Goal: Task Accomplishment & Management: Complete application form

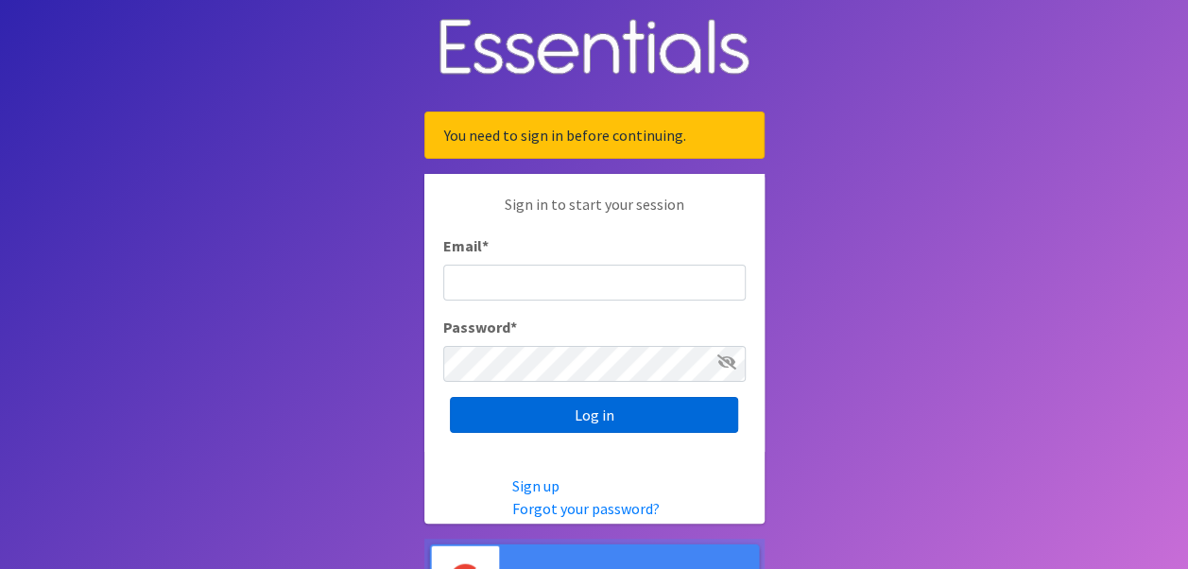
type input "[PERSON_NAME][EMAIL_ADDRESS][DOMAIN_NAME]"
click at [610, 421] on input "Log in" at bounding box center [594, 415] width 288 height 36
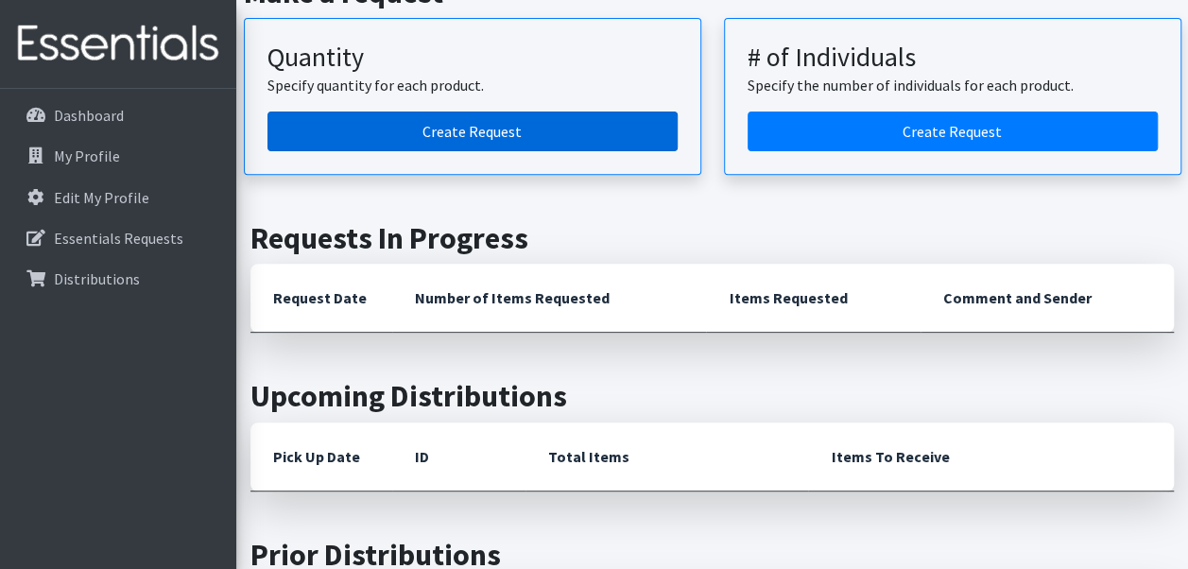
scroll to position [189, 0]
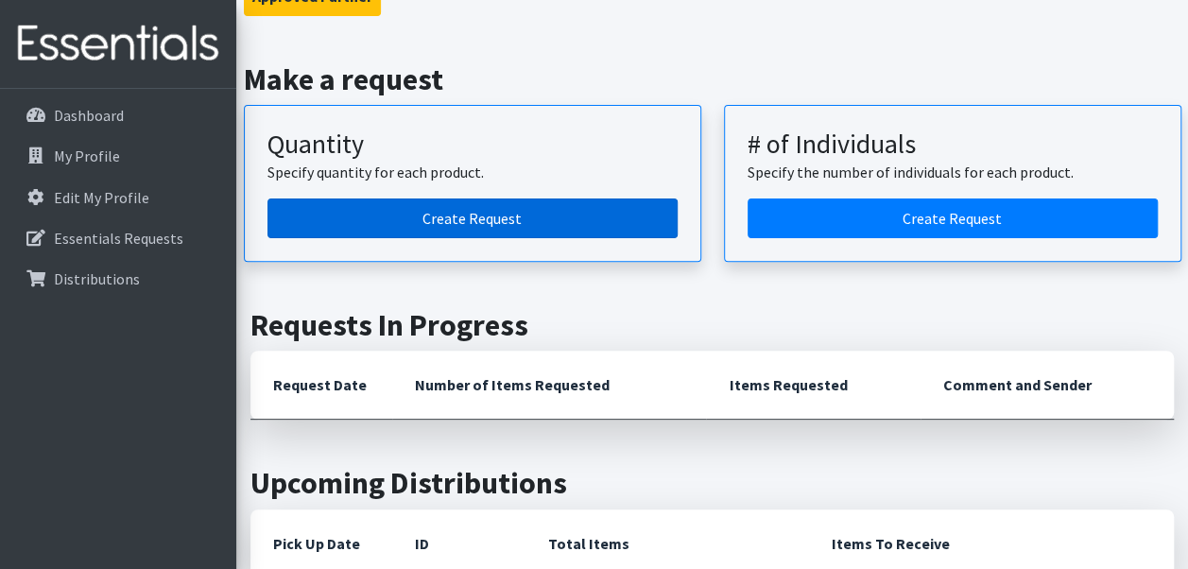
click at [473, 210] on link "Create Request" at bounding box center [473, 219] width 410 height 40
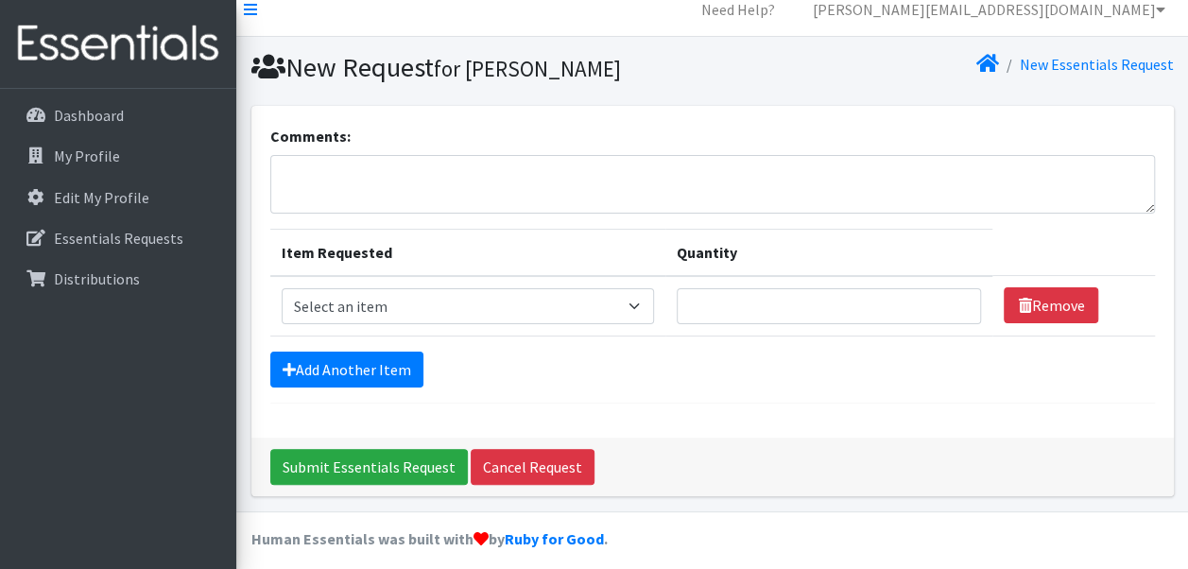
scroll to position [26, 0]
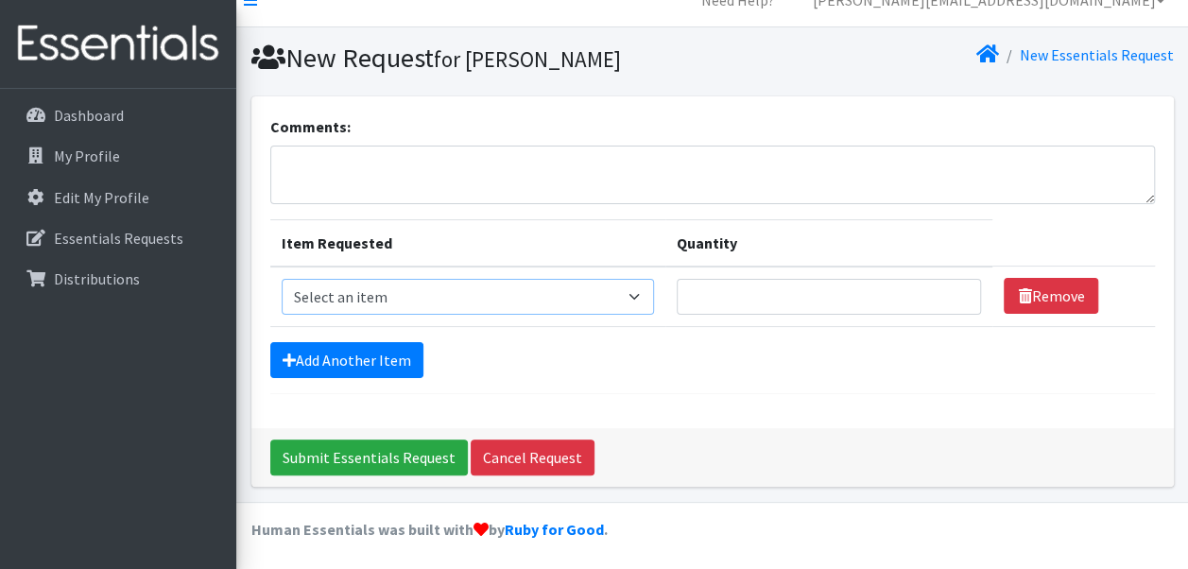
click at [637, 291] on select "Select an item Adult Briefs (Medium) Adult Briefs (XL) Adult Briefs (XS) Adult …" at bounding box center [468, 297] width 373 height 36
select select "4646"
click at [282, 279] on select "Select an item Adult Briefs (Medium) Adult Briefs (XL) Adult Briefs (XS) Adult …" at bounding box center [468, 297] width 373 height 36
click at [887, 294] on input "Quantity" at bounding box center [829, 297] width 305 height 36
type input "50"
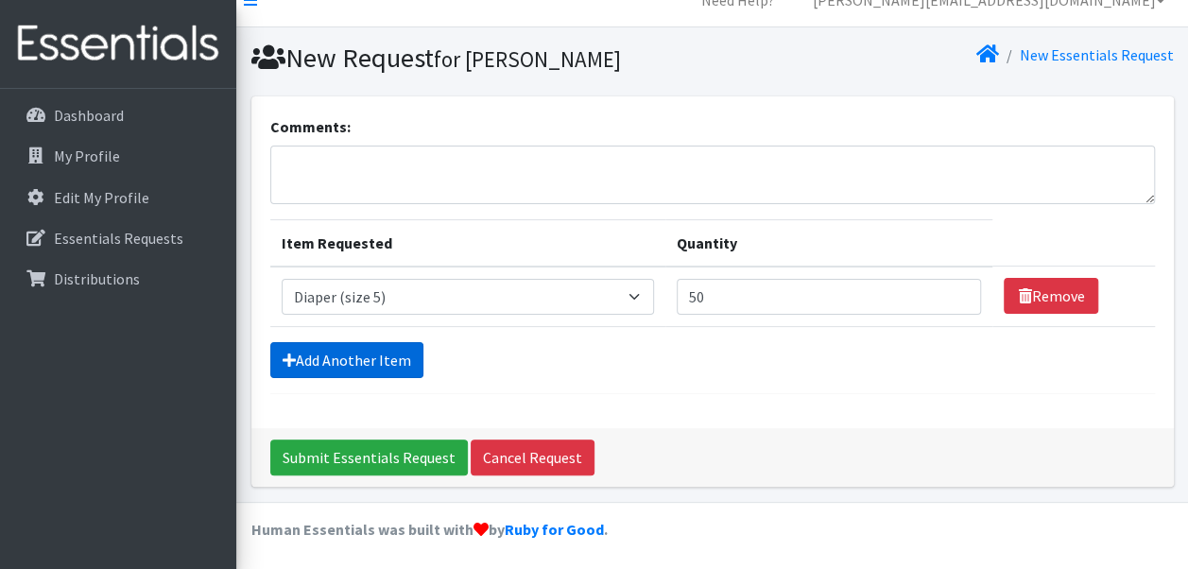
click at [373, 361] on link "Add Another Item" at bounding box center [346, 360] width 153 height 36
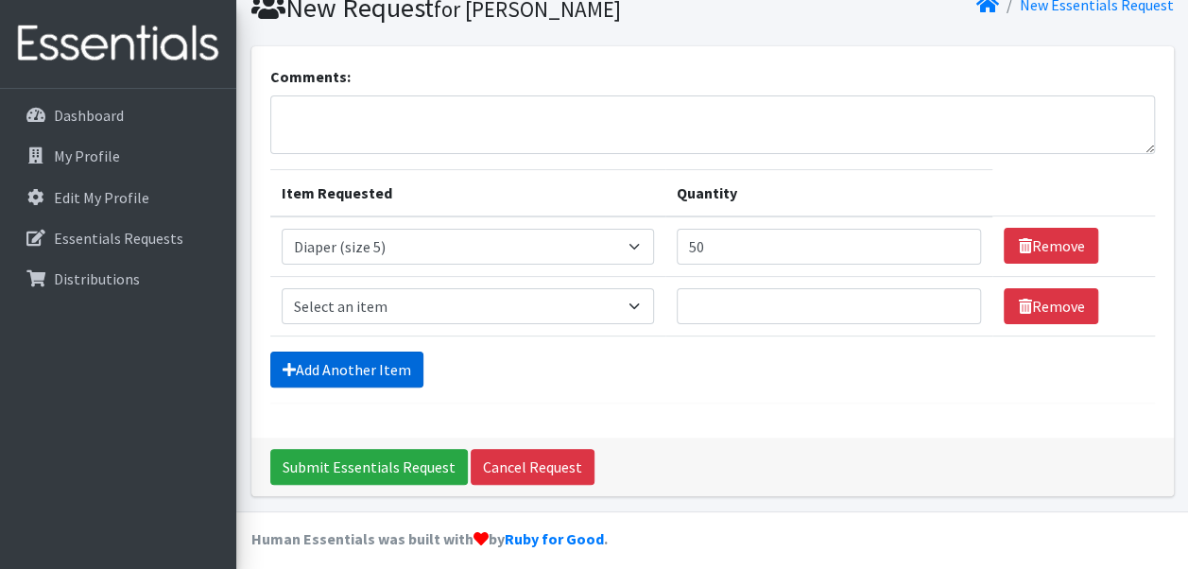
scroll to position [86, 0]
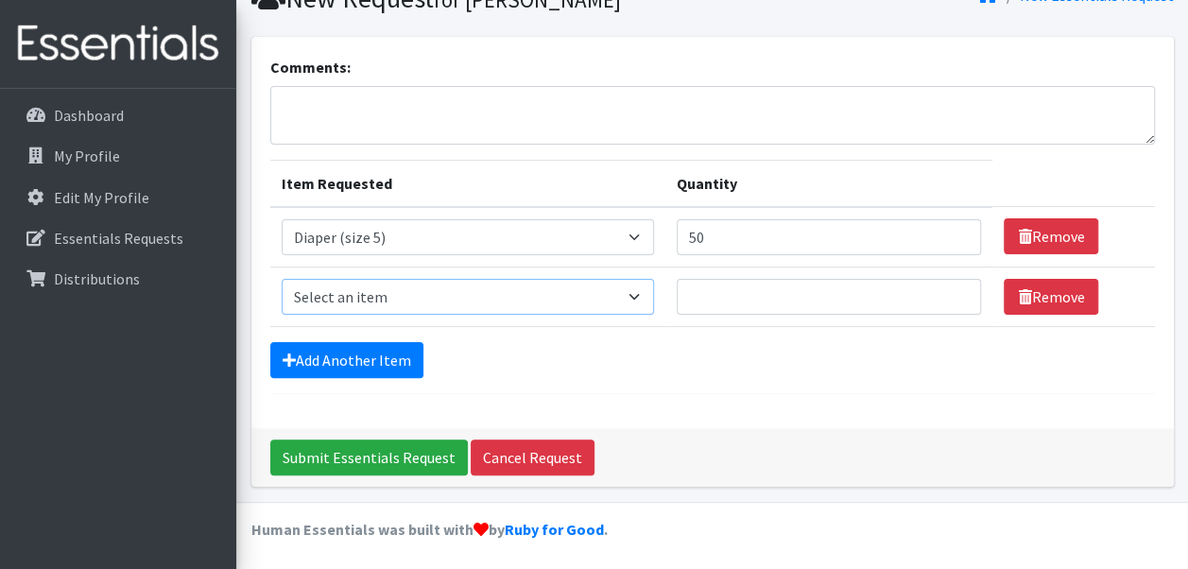
click at [520, 282] on select "Select an item Adult Briefs (Medium) Adult Briefs (XL) Adult Briefs (XS) Adult …" at bounding box center [468, 297] width 373 height 36
select select "4649"
click at [282, 279] on select "Select an item Adult Briefs (Medium) Adult Briefs (XL) Adult Briefs (XS) Adult …" at bounding box center [468, 297] width 373 height 36
click at [728, 287] on input "Quantity" at bounding box center [829, 297] width 305 height 36
type input "80"
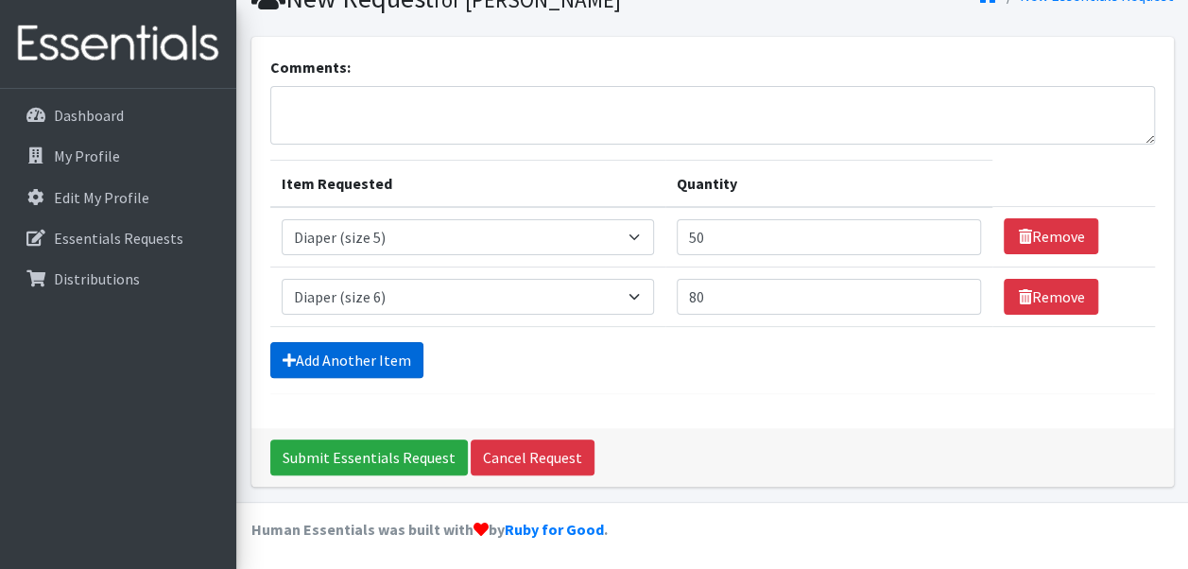
click at [386, 354] on link "Add Another Item" at bounding box center [346, 360] width 153 height 36
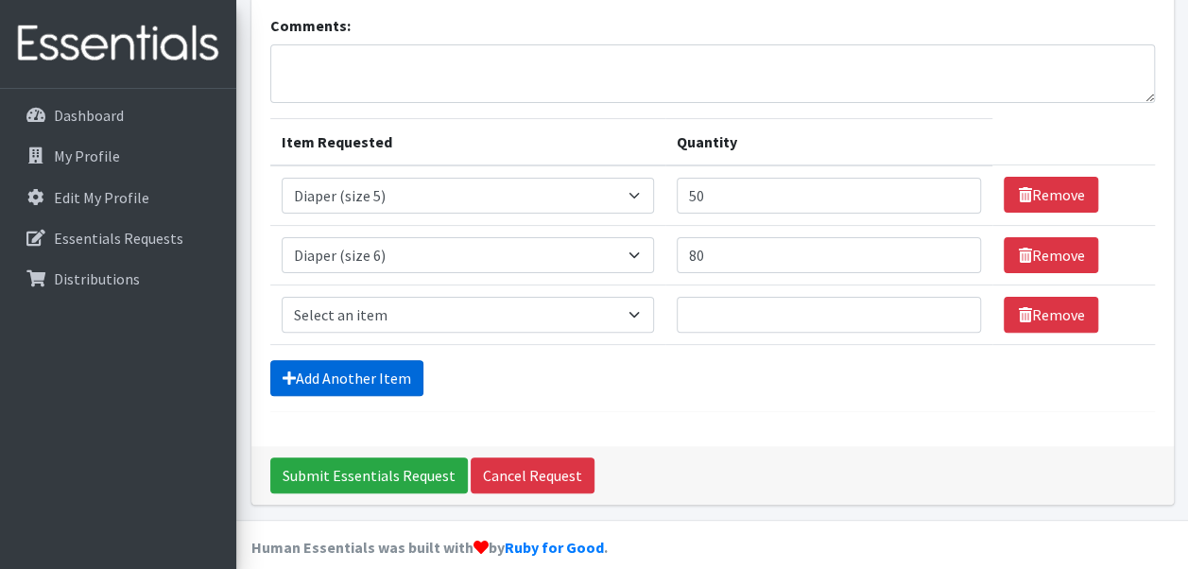
scroll to position [146, 0]
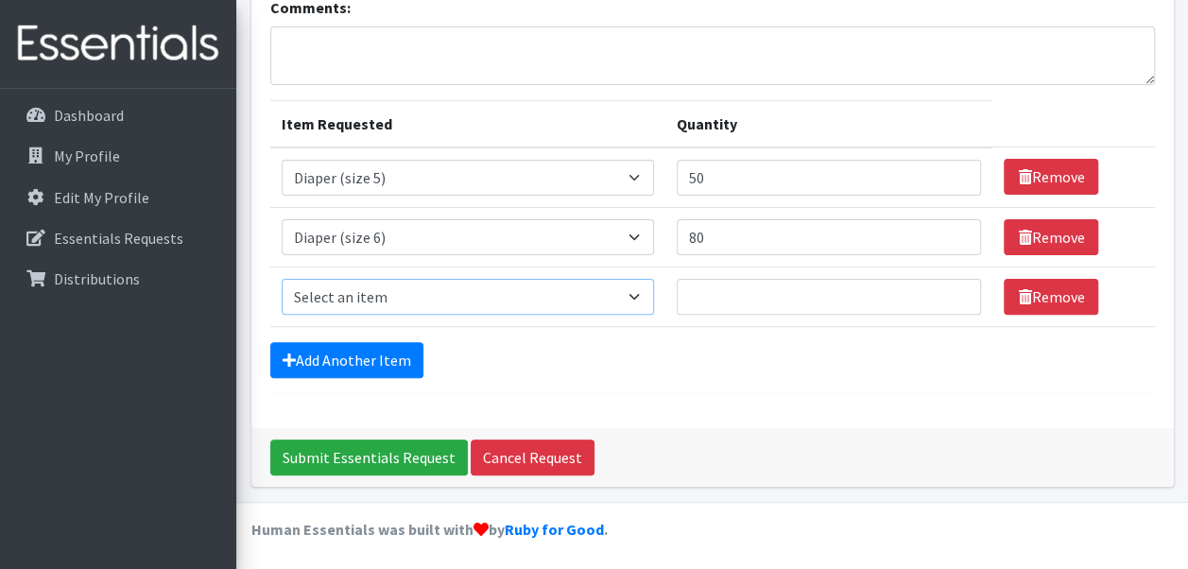
click at [449, 291] on select "Select an item Adult Briefs (Medium) Adult Briefs (XL) Adult Briefs (XS) Adult …" at bounding box center [468, 297] width 373 height 36
select select "4665"
click at [282, 279] on select "Select an item Adult Briefs (Medium) Adult Briefs (XL) Adult Briefs (XS) Adult …" at bounding box center [468, 297] width 373 height 36
click at [789, 291] on input "Quantity" at bounding box center [829, 297] width 305 height 36
type input "200"
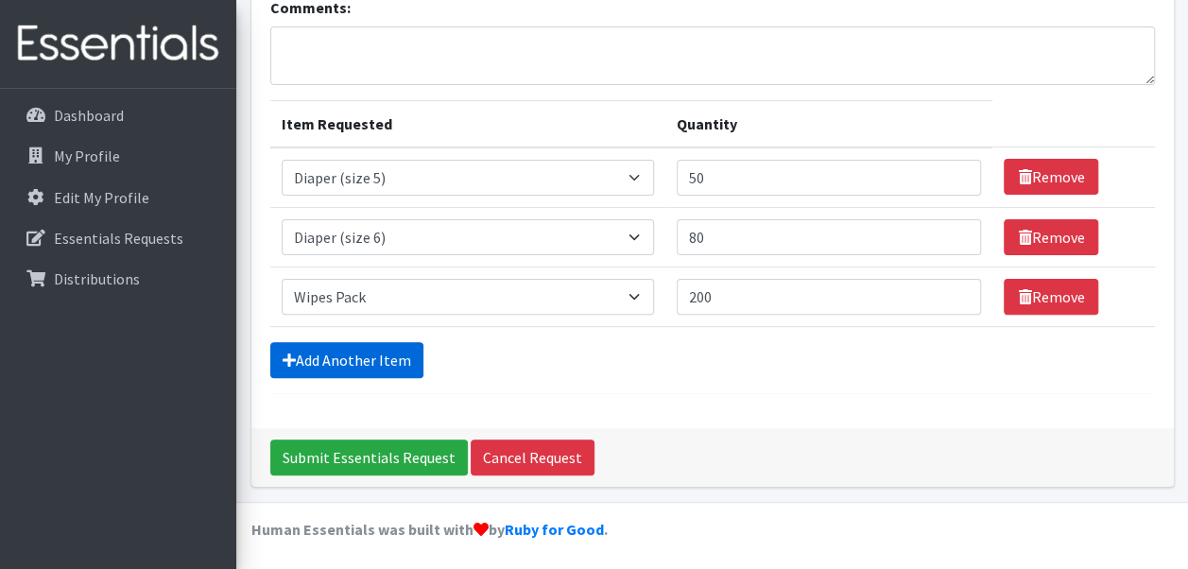
click at [382, 355] on link "Add Another Item" at bounding box center [346, 360] width 153 height 36
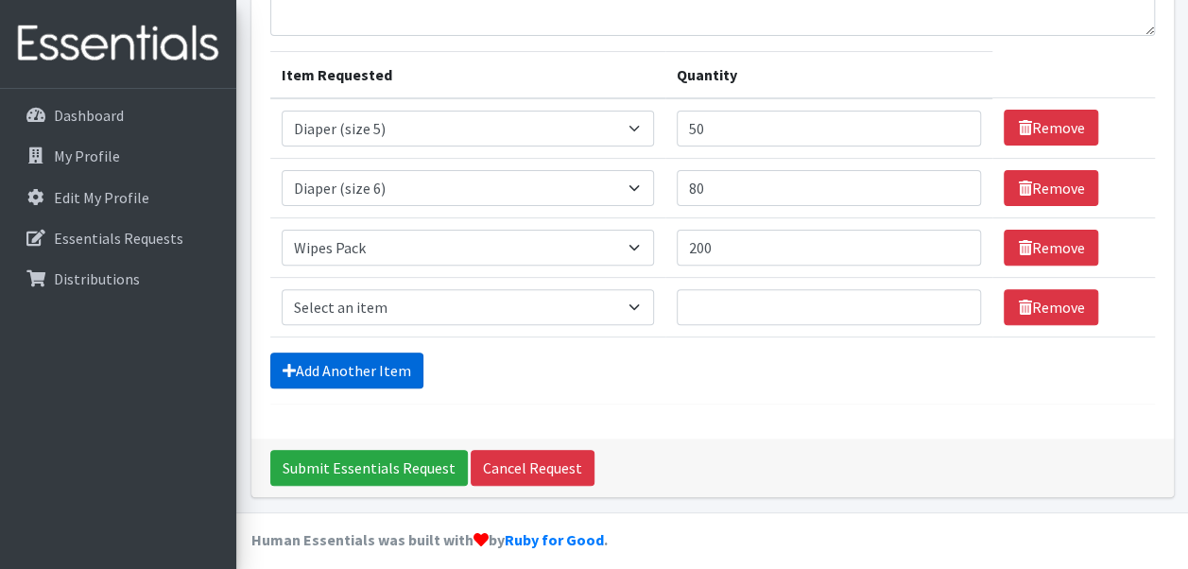
scroll to position [204, 0]
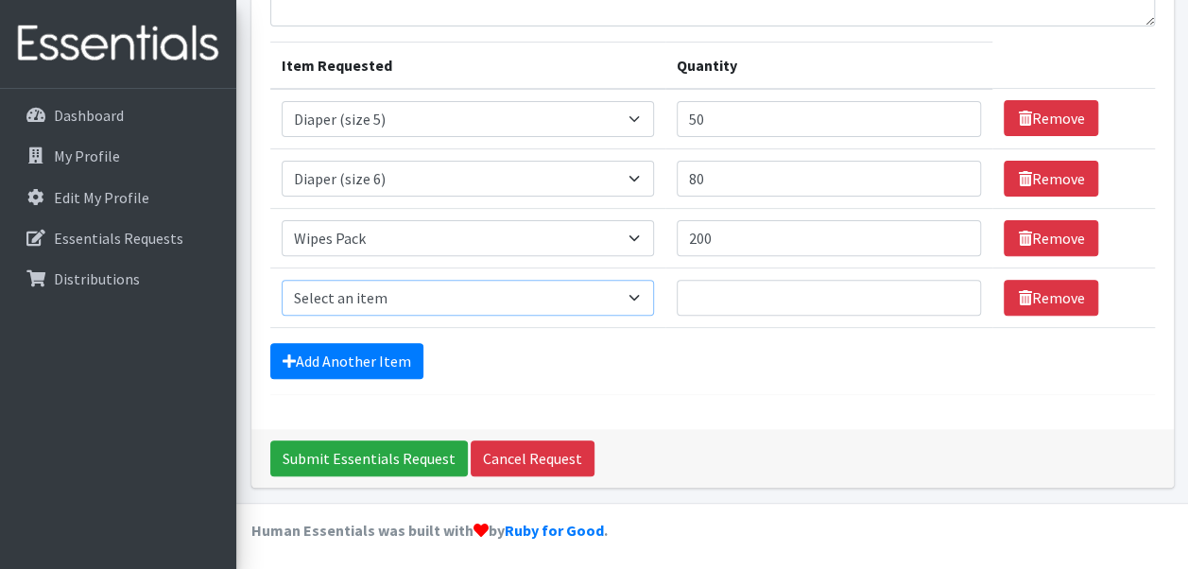
click at [425, 296] on select "Select an item Adult Briefs (Medium) Adult Briefs (XL) Adult Briefs (XS) Adult …" at bounding box center [468, 298] width 373 height 36
select select "12686"
click at [282, 280] on select "Select an item Adult Briefs (Medium) Adult Briefs (XL) Adult Briefs (XS) Adult …" at bounding box center [468, 298] width 373 height 36
click at [851, 296] on input "Quantity" at bounding box center [829, 298] width 305 height 36
type input "250"
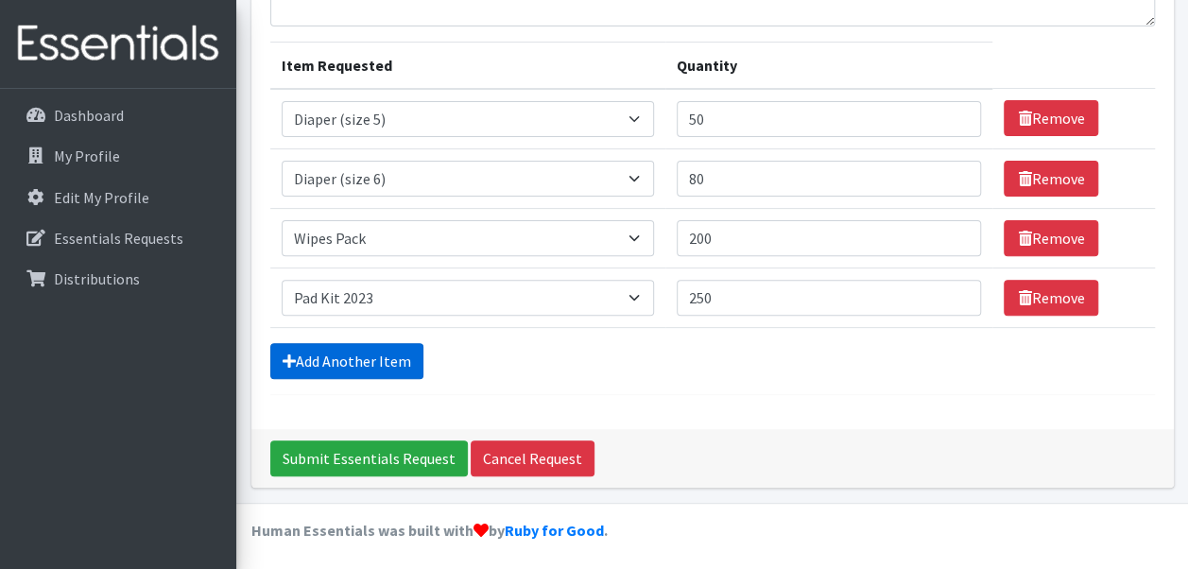
click at [356, 357] on link "Add Another Item" at bounding box center [346, 361] width 153 height 36
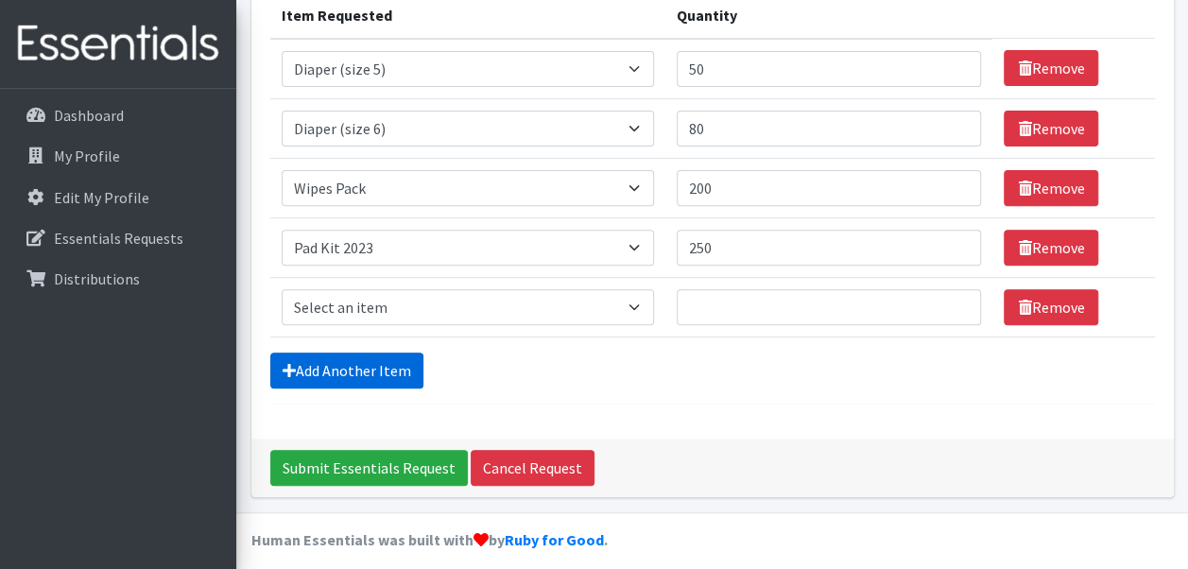
scroll to position [264, 0]
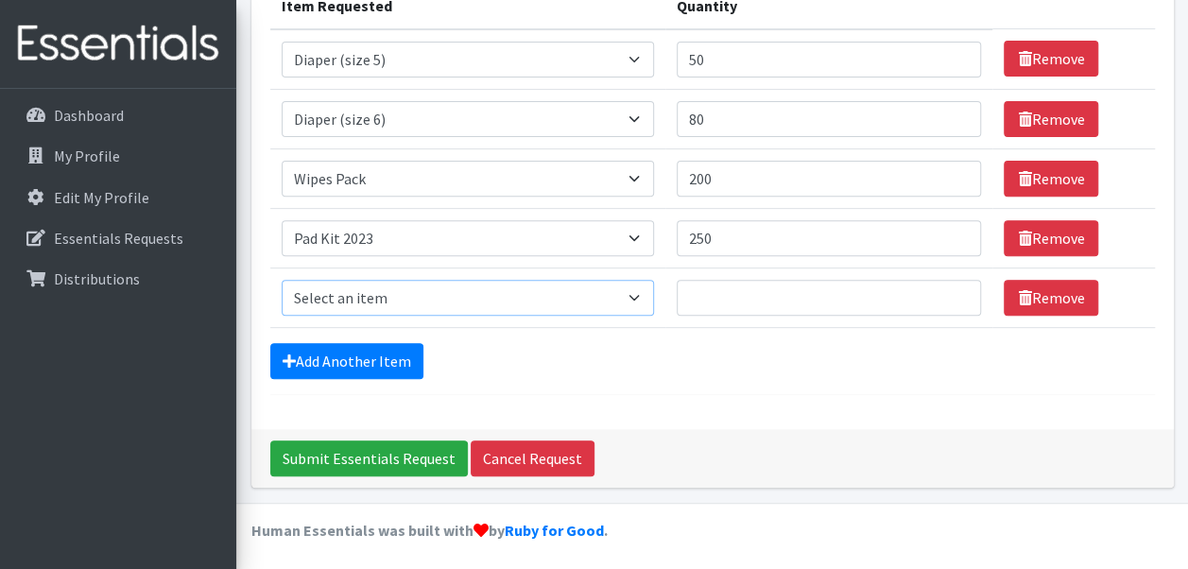
click at [408, 290] on select "Select an item Adult Briefs (Medium) Adult Briefs (XL) Adult Briefs (XS) Adult …" at bounding box center [468, 298] width 373 height 36
select select "12643"
click at [282, 280] on select "Select an item Adult Briefs (Medium) Adult Briefs (XL) Adult Briefs (XS) Adult …" at bounding box center [468, 298] width 373 height 36
click at [754, 295] on input "Quantity" at bounding box center [829, 298] width 305 height 36
type input "100"
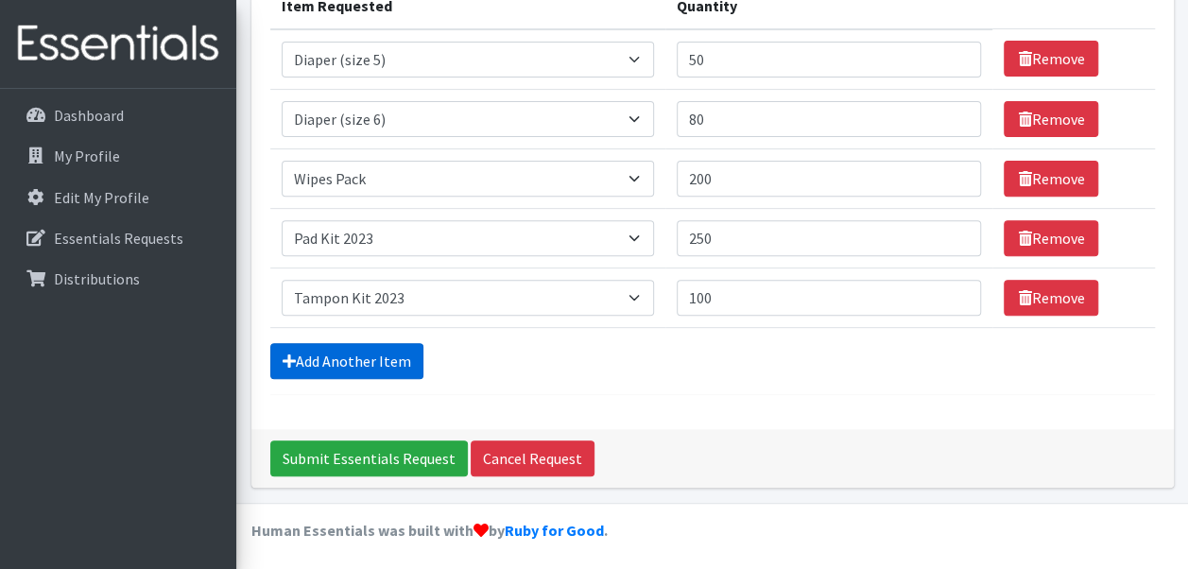
click at [369, 361] on link "Add Another Item" at bounding box center [346, 361] width 153 height 36
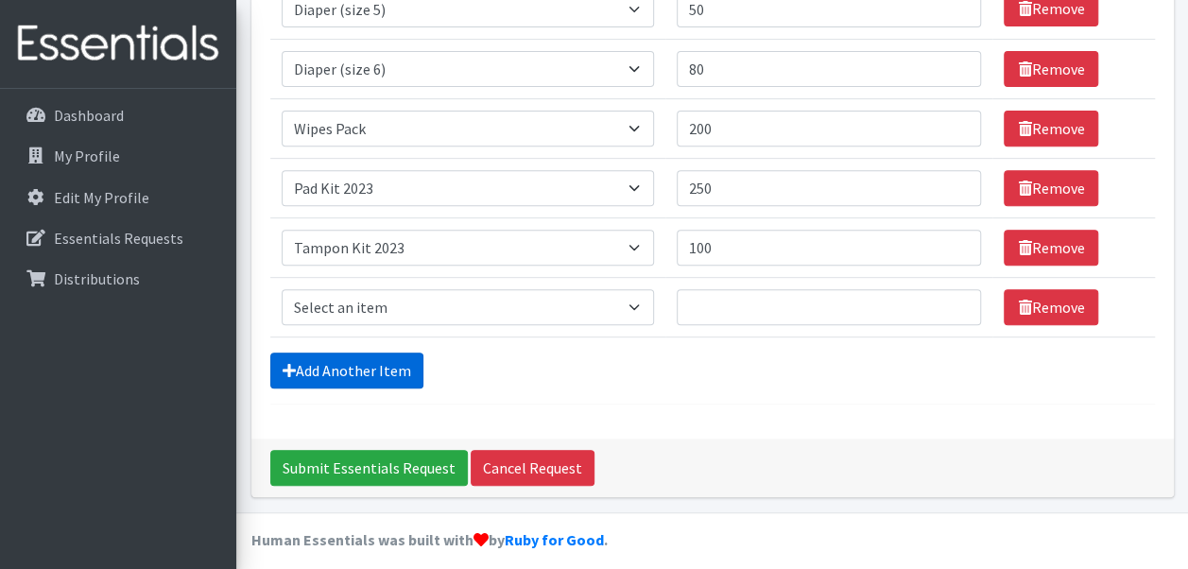
scroll to position [323, 0]
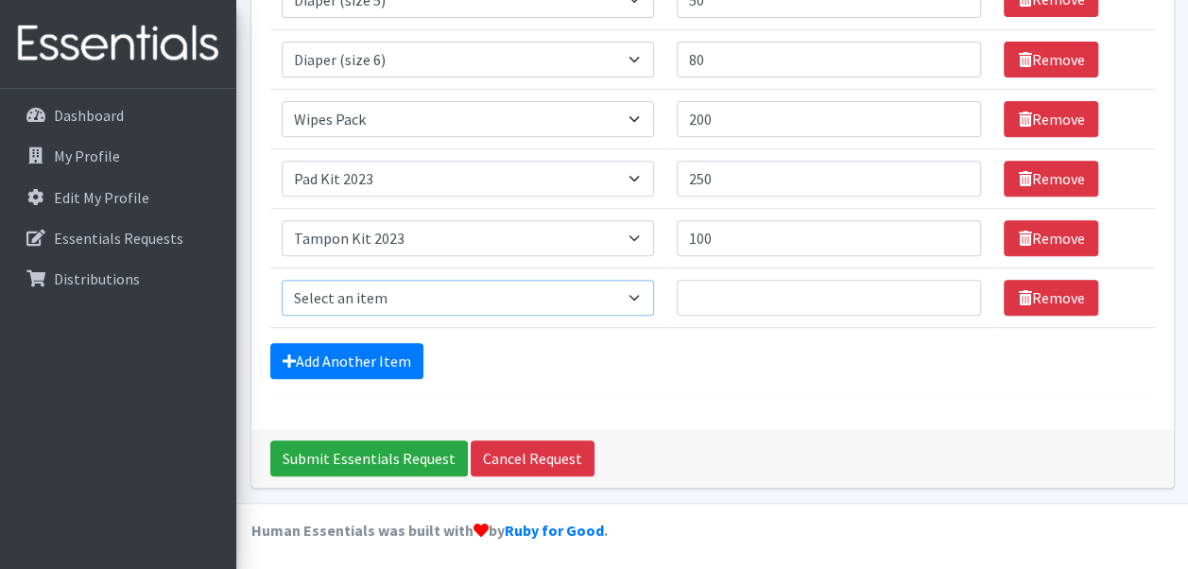
click at [446, 288] on select "Select an item Adult Briefs (Medium) Adult Briefs (XL) Adult Briefs (XS) Adult …" at bounding box center [468, 298] width 373 height 36
click at [282, 280] on select "Select an item Adult Briefs (Medium) Adult Briefs (XL) Adult Briefs (XS) Adult …" at bounding box center [468, 298] width 373 height 36
click at [615, 292] on select "Select an item Adult Briefs (Medium) Adult Briefs (XL) Adult Briefs (XS) Adult …" at bounding box center [468, 298] width 373 height 36
select select "5865"
click at [282, 280] on select "Select an item Adult Briefs (Medium) Adult Briefs (XL) Adult Briefs (XS) Adult …" at bounding box center [468, 298] width 373 height 36
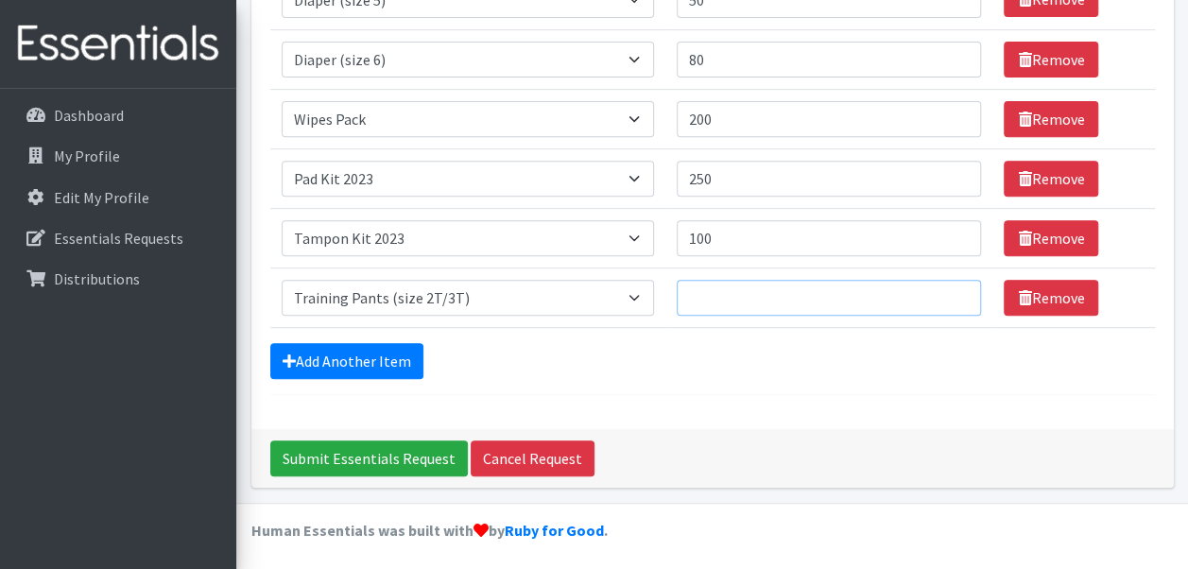
click at [743, 290] on input "Quantity" at bounding box center [829, 298] width 305 height 36
type input "10"
click at [379, 353] on link "Add Another Item" at bounding box center [346, 361] width 153 height 36
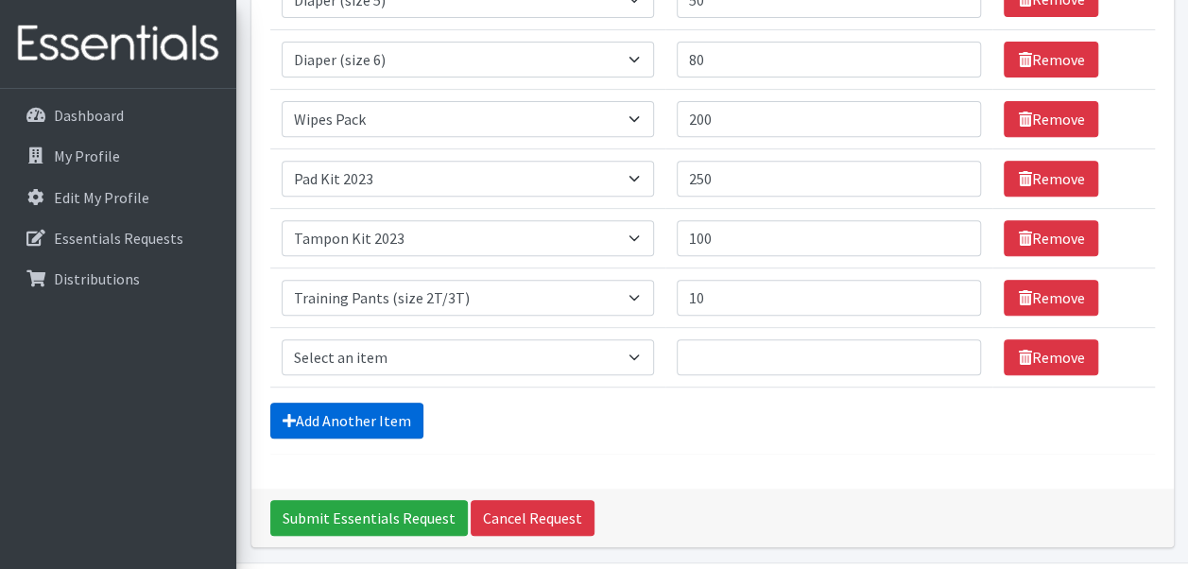
scroll to position [382, 0]
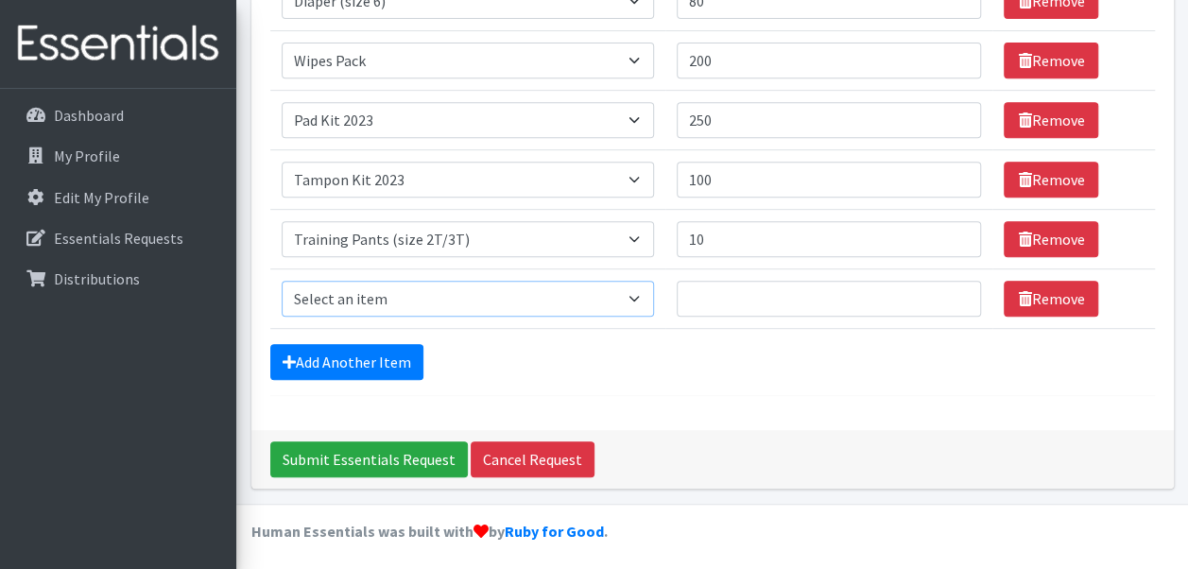
click at [450, 306] on select "Select an item Adult Briefs (Medium) Adult Briefs (XL) Adult Briefs (XS) Adult …" at bounding box center [468, 299] width 373 height 36
select select "5866"
click at [282, 281] on select "Select an item Adult Briefs (Medium) Adult Briefs (XL) Adult Briefs (XS) Adult …" at bounding box center [468, 299] width 373 height 36
click at [741, 300] on input "Quantity" at bounding box center [829, 299] width 305 height 36
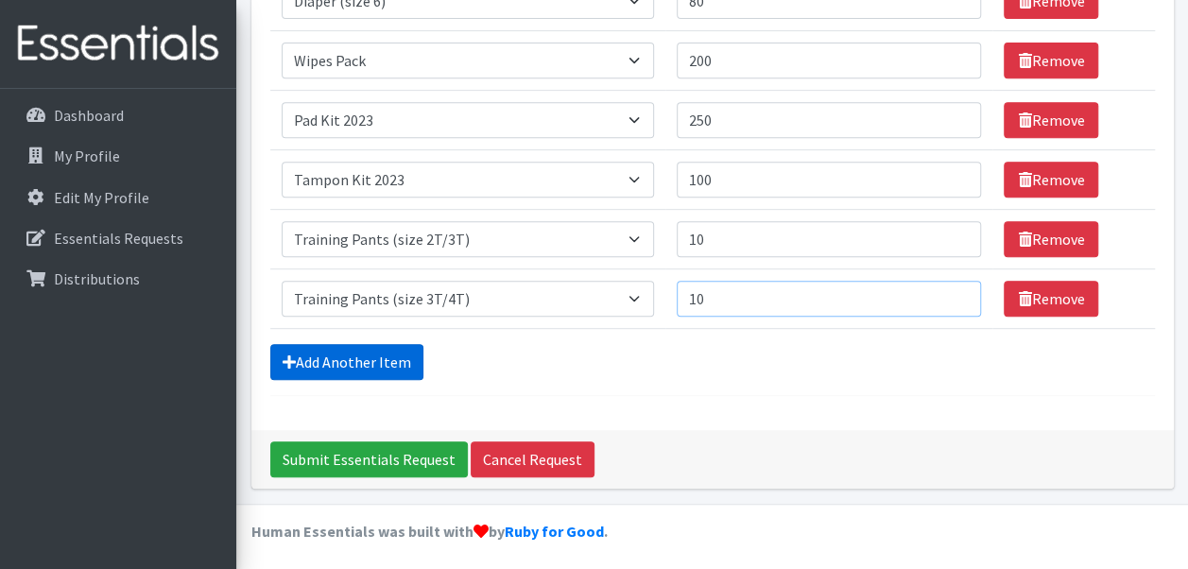
type input "10"
click at [389, 344] on link "Add Another Item" at bounding box center [346, 362] width 153 height 36
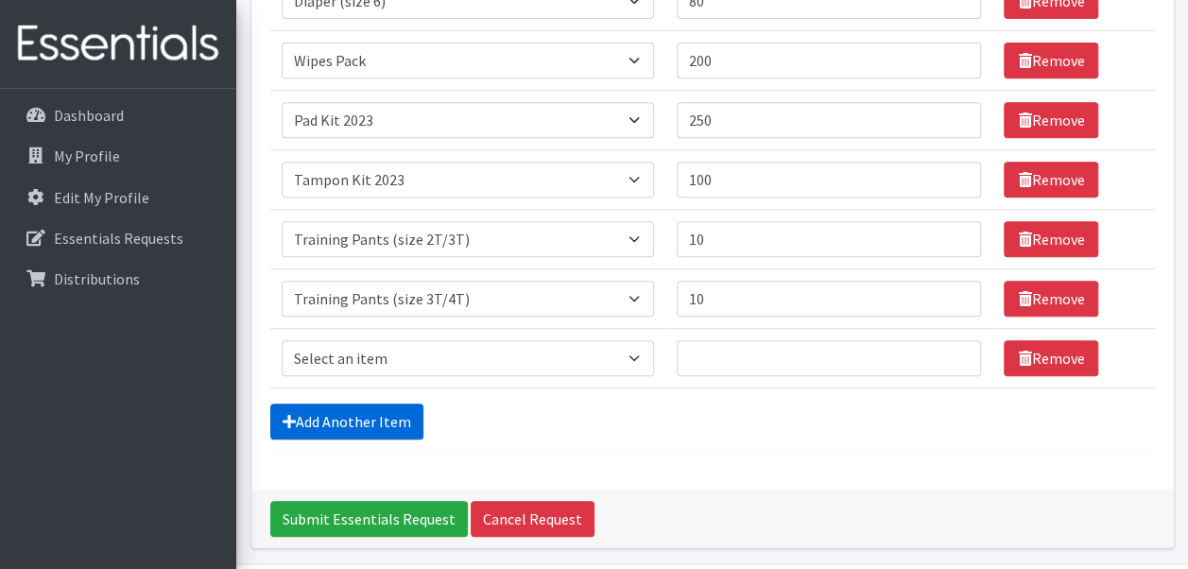
scroll to position [442, 0]
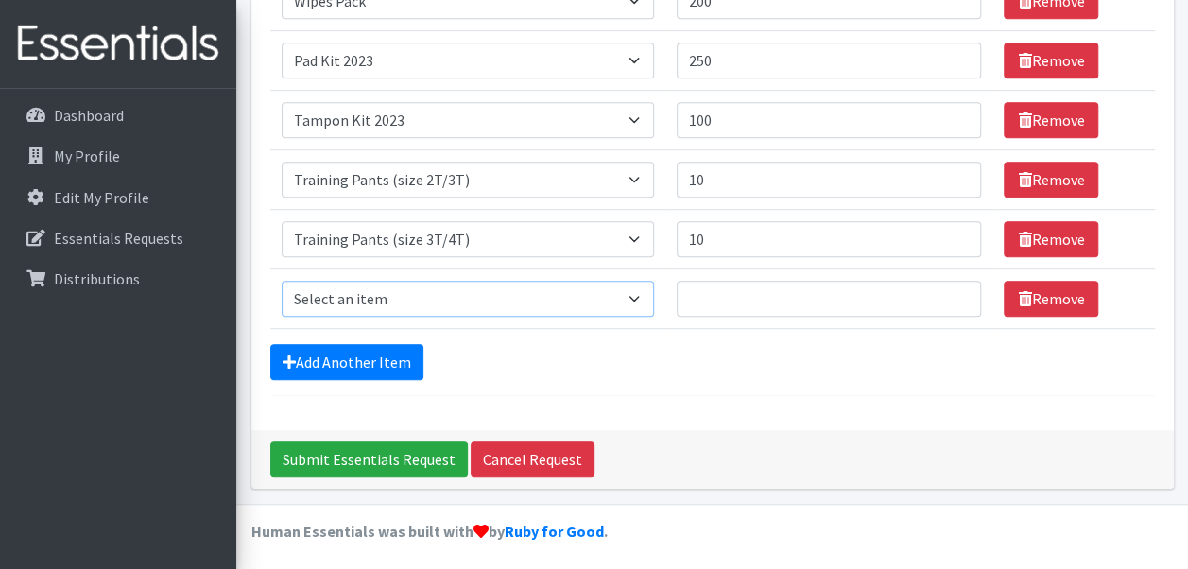
click at [411, 308] on select "Select an item Adult Briefs (Medium) Adult Briefs (XL) Adult Briefs (XS) Adult …" at bounding box center [468, 299] width 373 height 36
select select "5867"
click at [282, 281] on select "Select an item Adult Briefs (Medium) Adult Briefs (XL) Adult Briefs (XS) Adult …" at bounding box center [468, 299] width 373 height 36
click at [743, 294] on input "Quantity" at bounding box center [829, 299] width 305 height 36
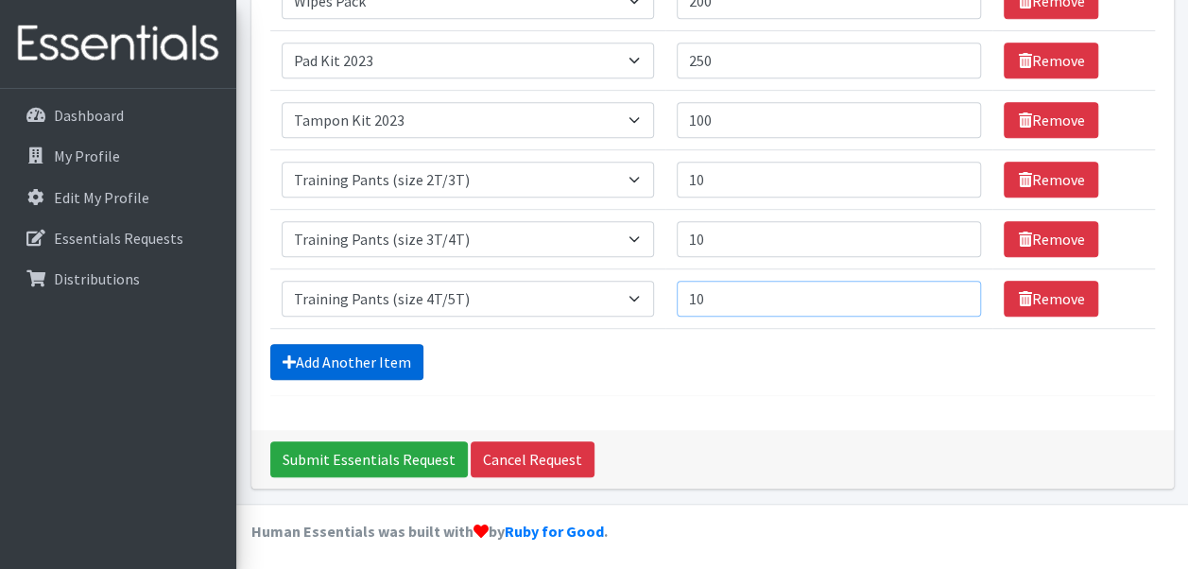
type input "10"
click at [386, 346] on link "Add Another Item" at bounding box center [346, 362] width 153 height 36
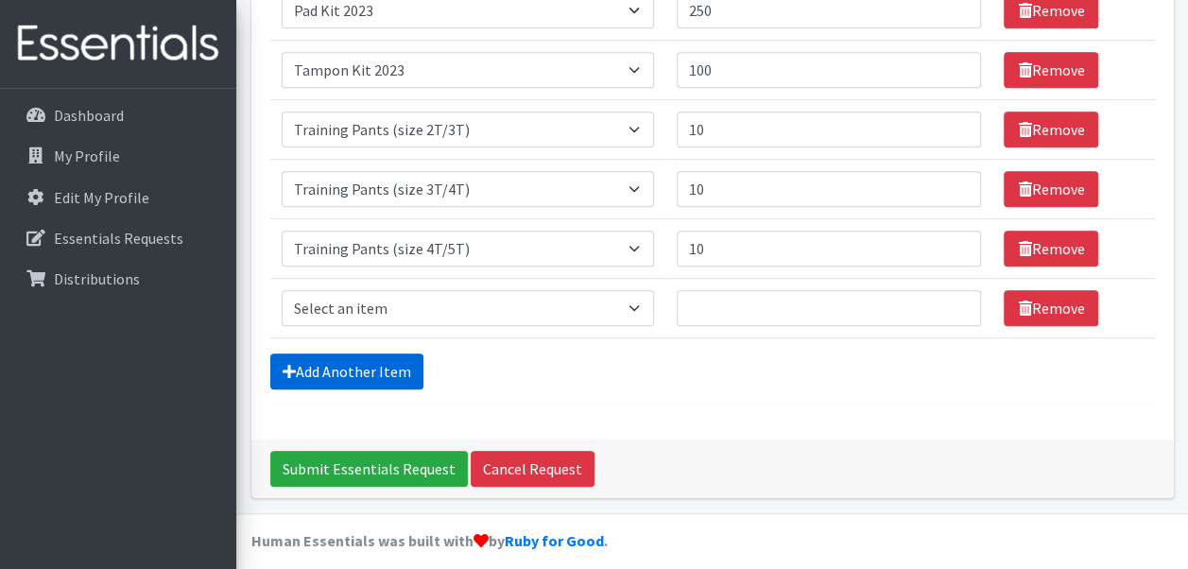
scroll to position [501, 0]
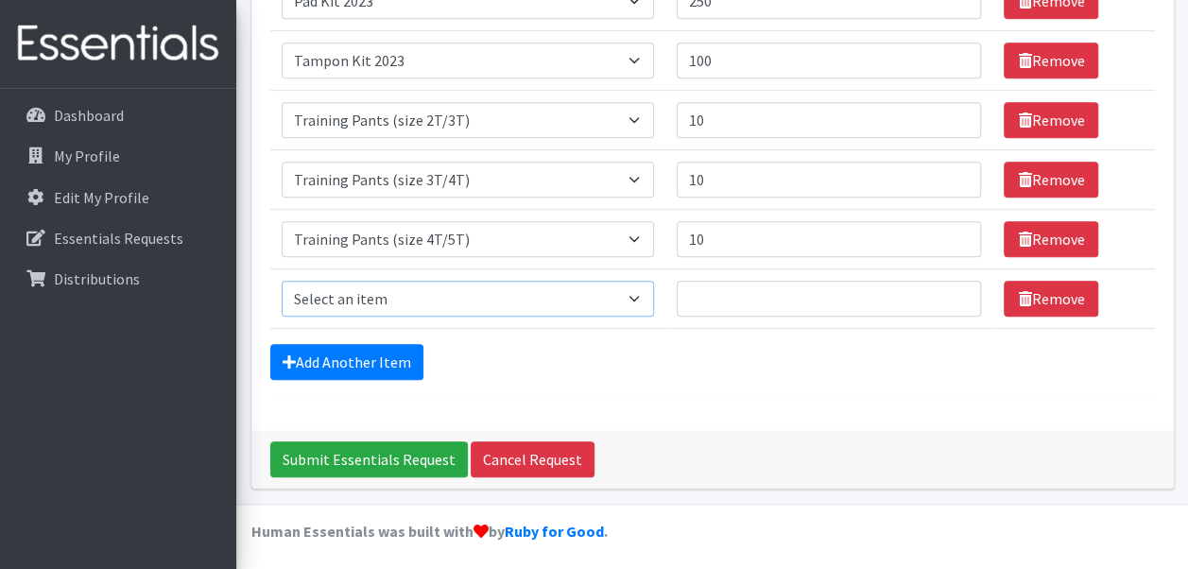
click at [438, 289] on select "Select an item Adult Briefs (Medium) Adult Briefs (XL) Adult Briefs (XS) Adult …" at bounding box center [468, 299] width 373 height 36
select select "11293"
click at [282, 281] on select "Select an item Adult Briefs (Medium) Adult Briefs (XL) Adult Briefs (XS) Adult …" at bounding box center [468, 299] width 373 height 36
click at [711, 287] on input "Quantity" at bounding box center [829, 299] width 305 height 36
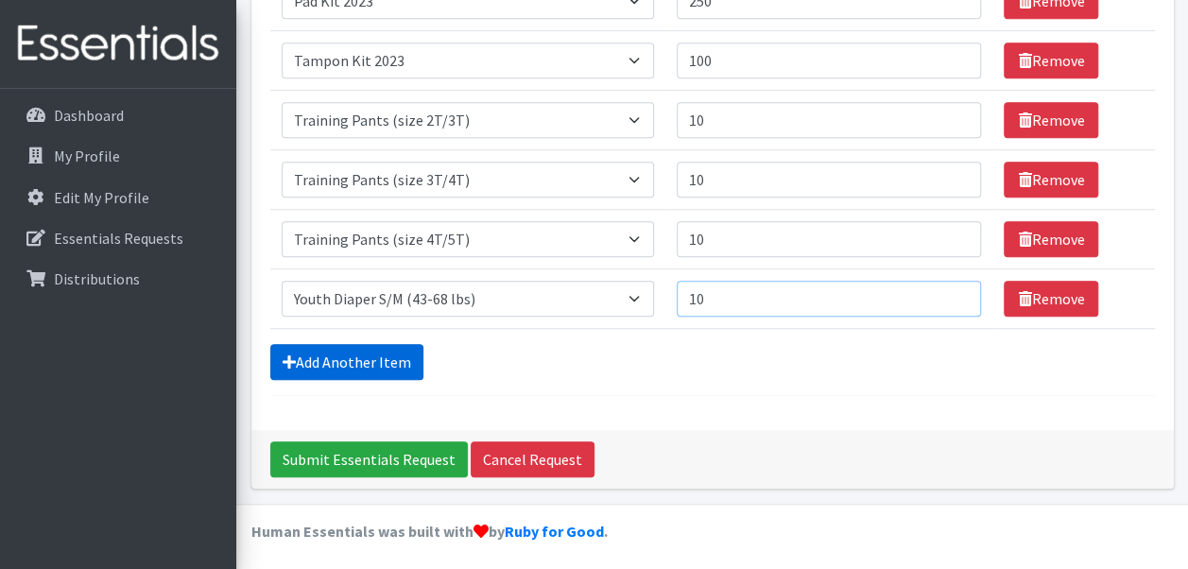
type input "10"
click at [379, 349] on link "Add Another Item" at bounding box center [346, 362] width 153 height 36
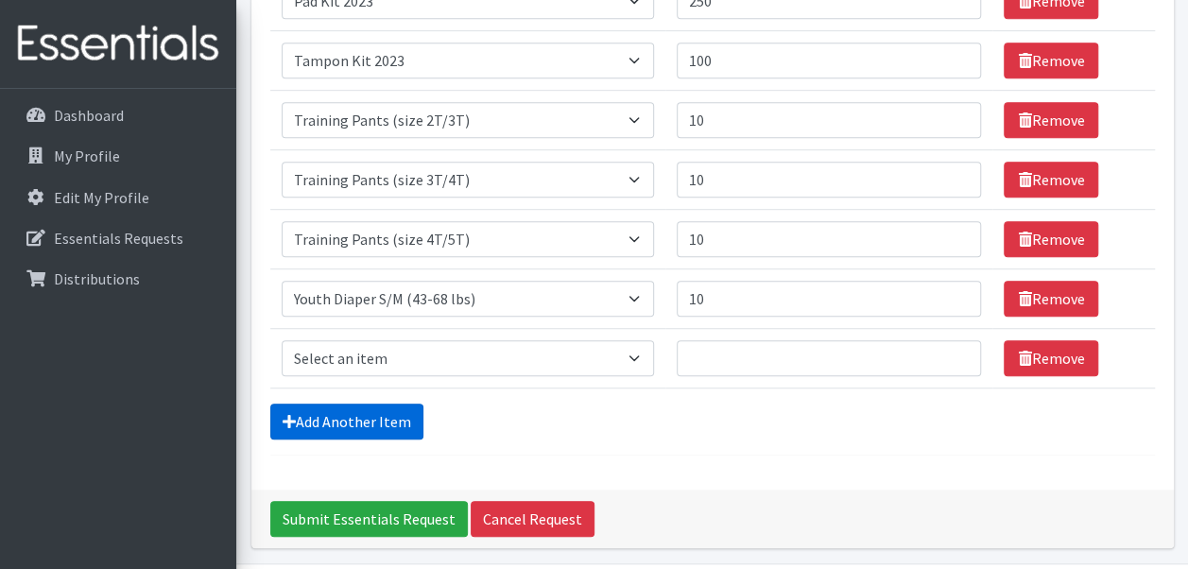
scroll to position [560, 0]
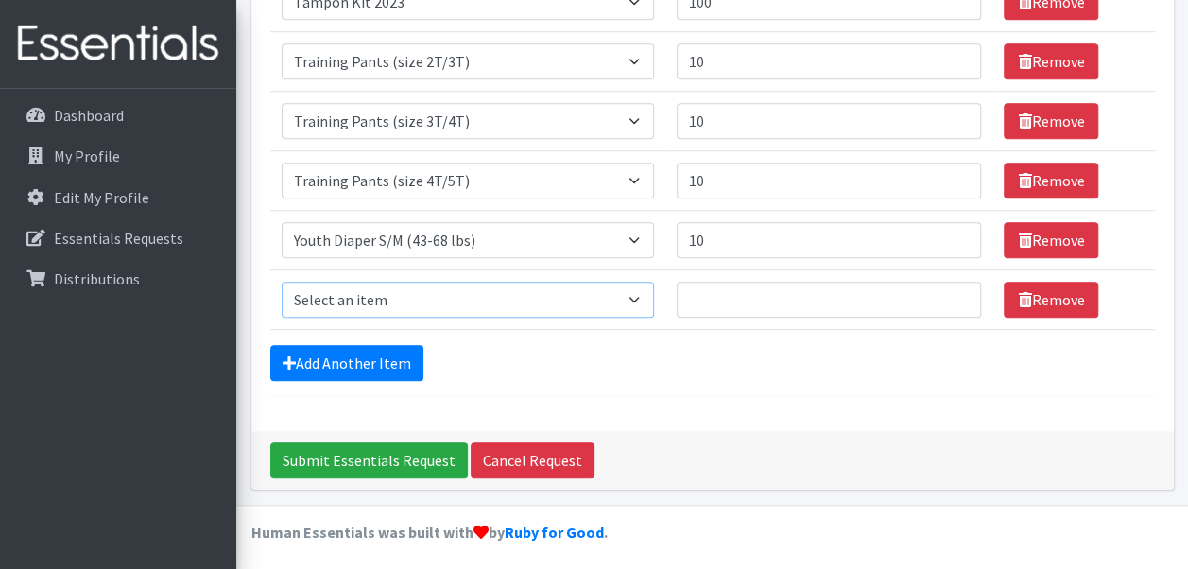
click at [401, 286] on select "Select an item Adult Briefs (Medium) Adult Briefs (XL) Adult Briefs (XS) Adult …" at bounding box center [468, 300] width 373 height 36
select select "11294"
click at [282, 282] on select "Select an item Adult Briefs (Medium) Adult Briefs (XL) Adult Briefs (XS) Adult …" at bounding box center [468, 300] width 373 height 36
click at [756, 301] on input "Quantity" at bounding box center [829, 300] width 305 height 36
type input "10"
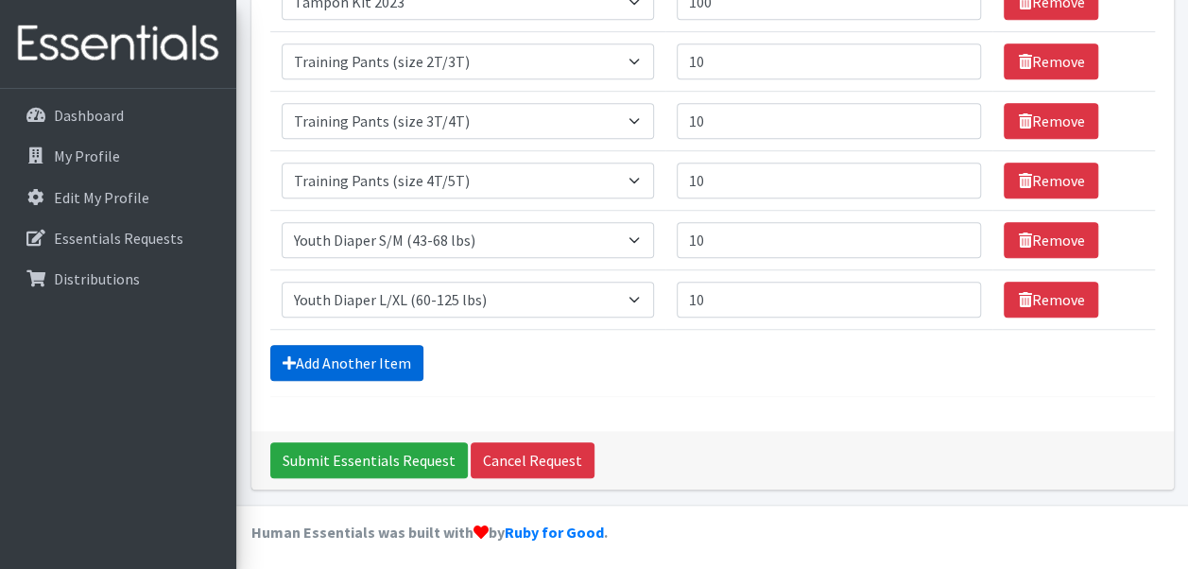
click at [366, 357] on link "Add Another Item" at bounding box center [346, 363] width 153 height 36
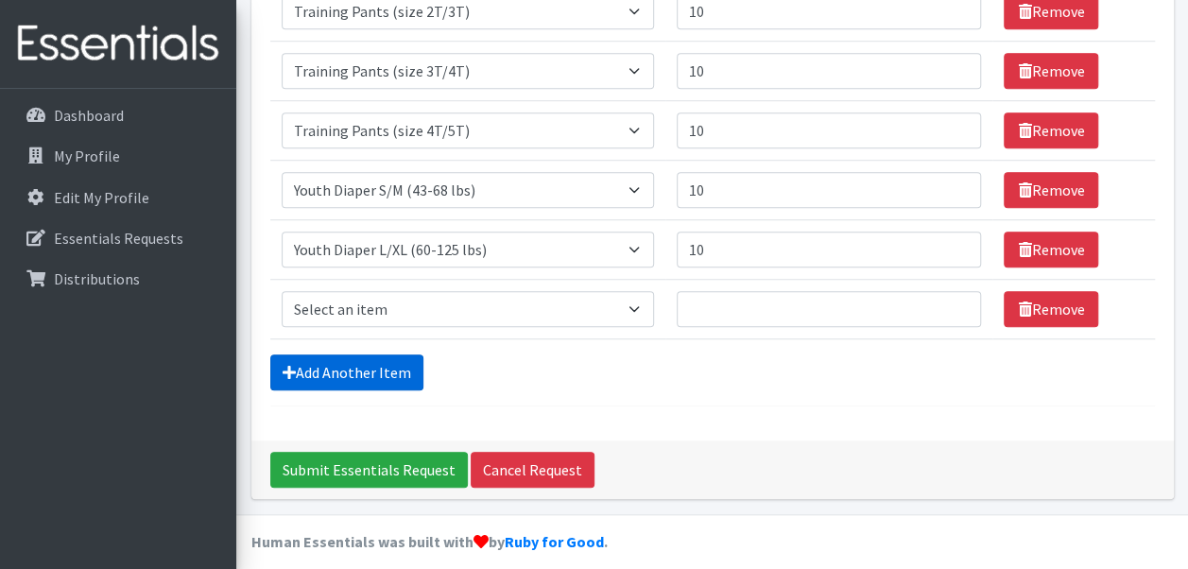
scroll to position [619, 0]
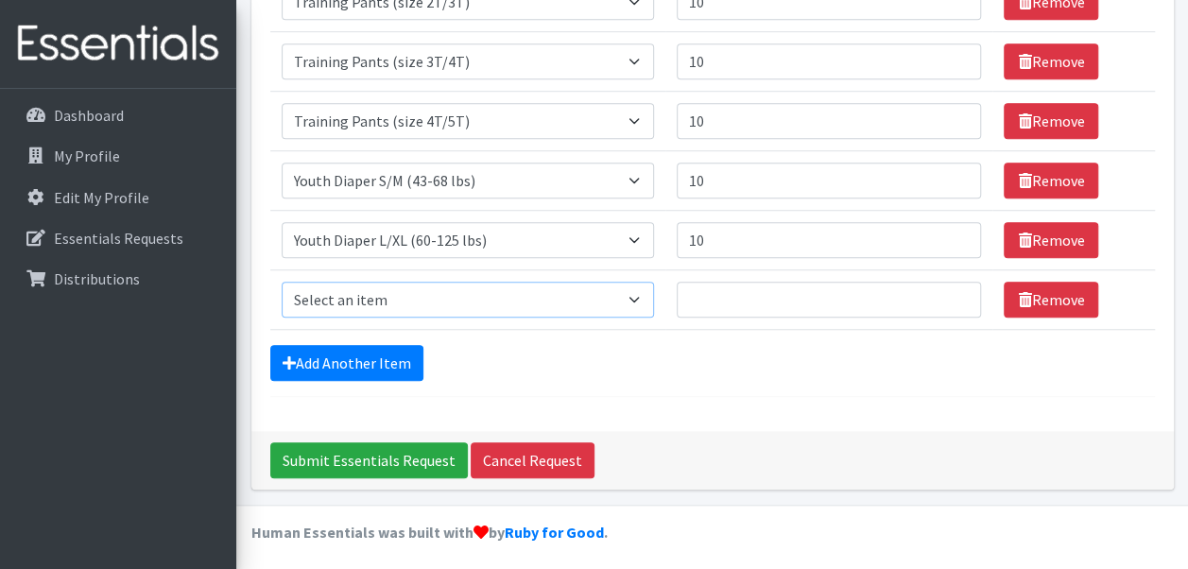
click at [499, 301] on select "Select an item Adult Briefs (Medium) Adult Briefs (XL) Adult Briefs (XS) Adult …" at bounding box center [468, 300] width 373 height 36
click at [636, 283] on select "Select an item Adult Briefs (Medium) Adult Briefs (XL) Adult Briefs (XS) Adult …" at bounding box center [468, 300] width 373 height 36
select select "11412"
click at [282, 282] on select "Select an item Adult Briefs (Medium) Adult Briefs (XL) Adult Briefs (XS) Adult …" at bounding box center [468, 300] width 373 height 36
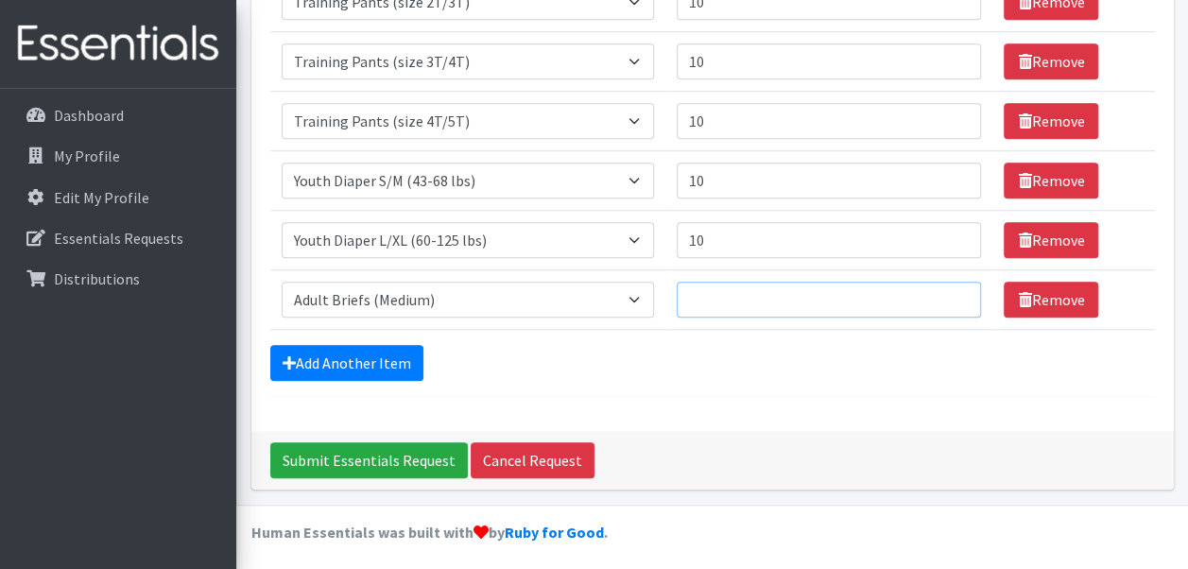
click at [736, 297] on input "Quantity" at bounding box center [829, 300] width 305 height 36
type input "10"
click at [380, 348] on link "Add Another Item" at bounding box center [346, 363] width 153 height 36
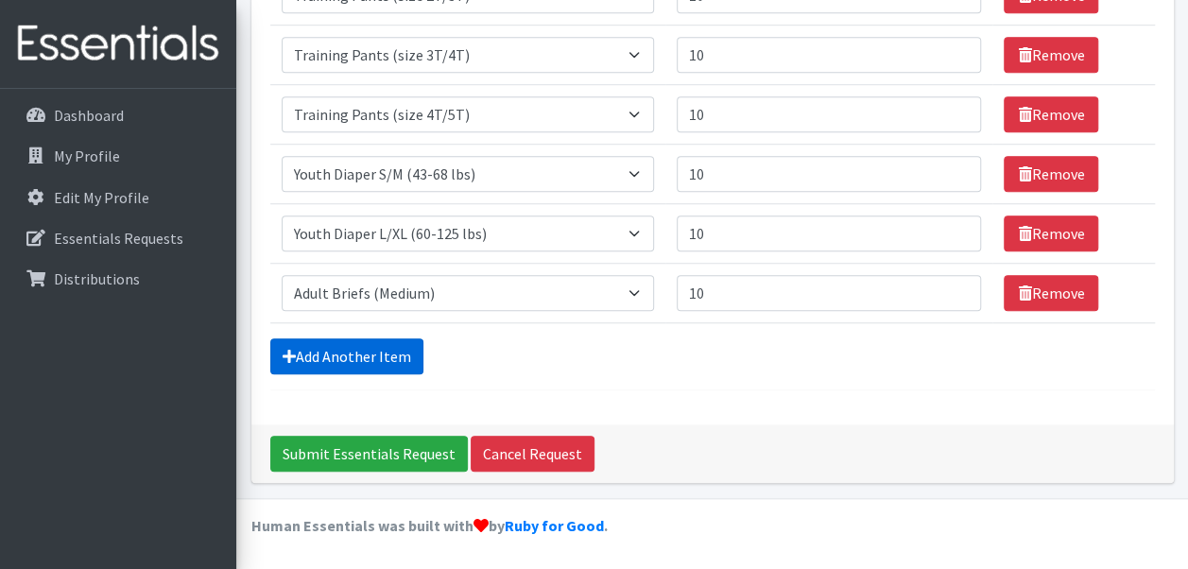
scroll to position [679, 0]
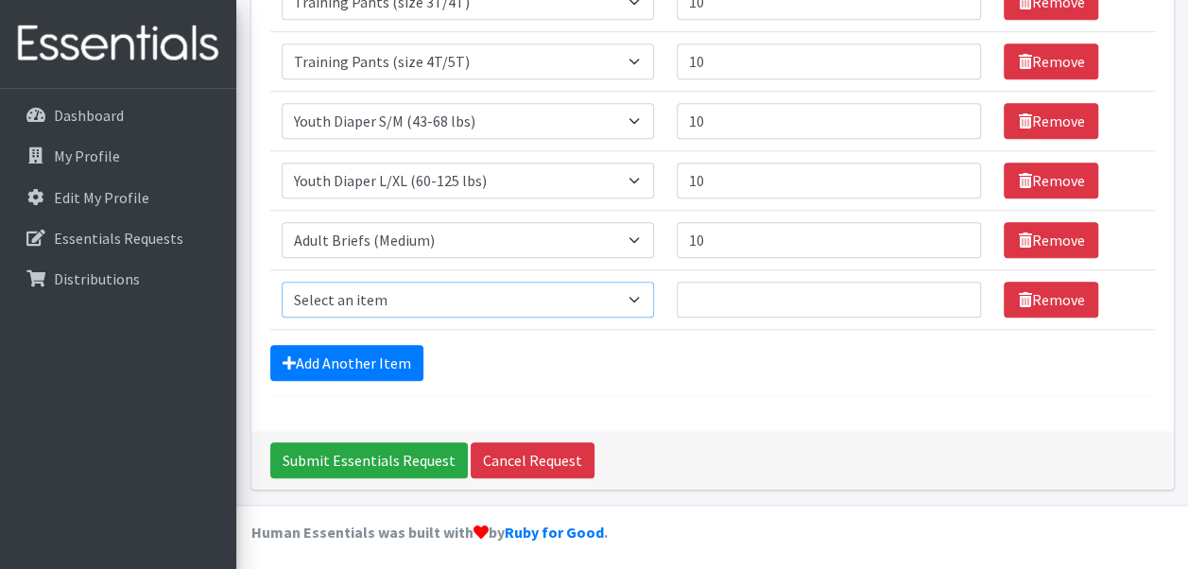
click at [428, 299] on select "Select an item Adult Briefs (Medium) Adult Briefs (XL) Adult Briefs (XS) Adult …" at bounding box center [468, 300] width 373 height 36
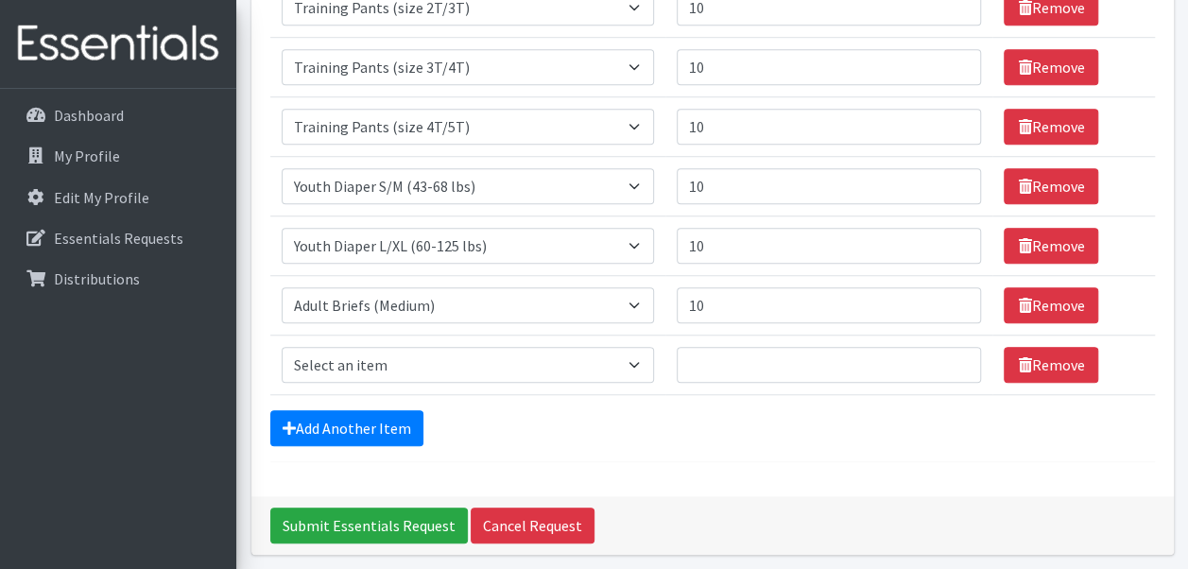
scroll to position [584, 0]
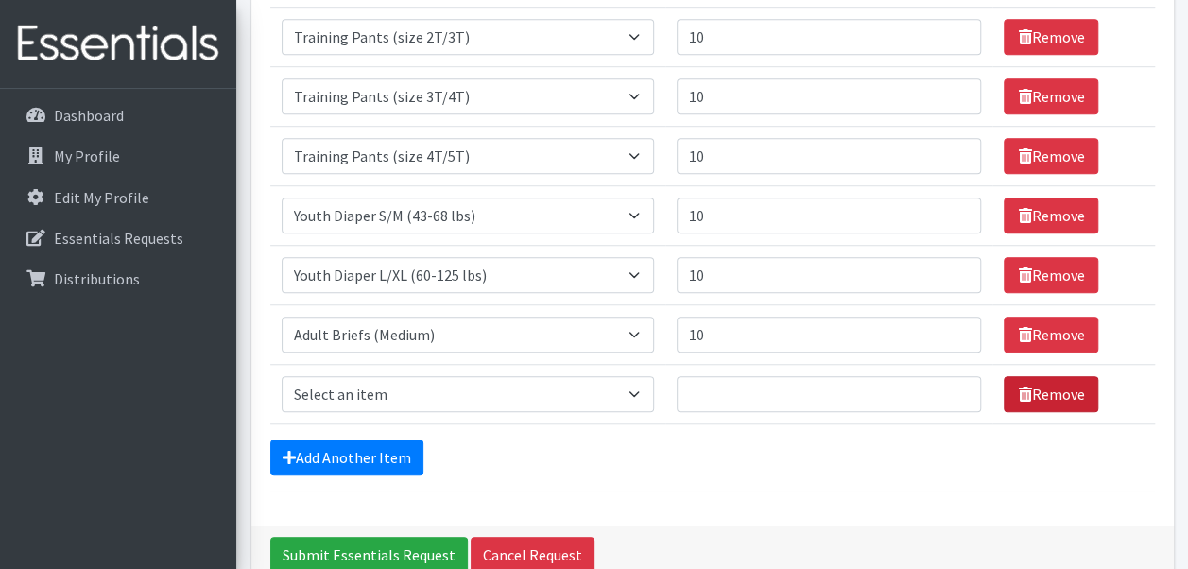
click at [1032, 391] on link "Remove" at bounding box center [1051, 394] width 95 height 36
